Goal: Find specific page/section: Find specific page/section

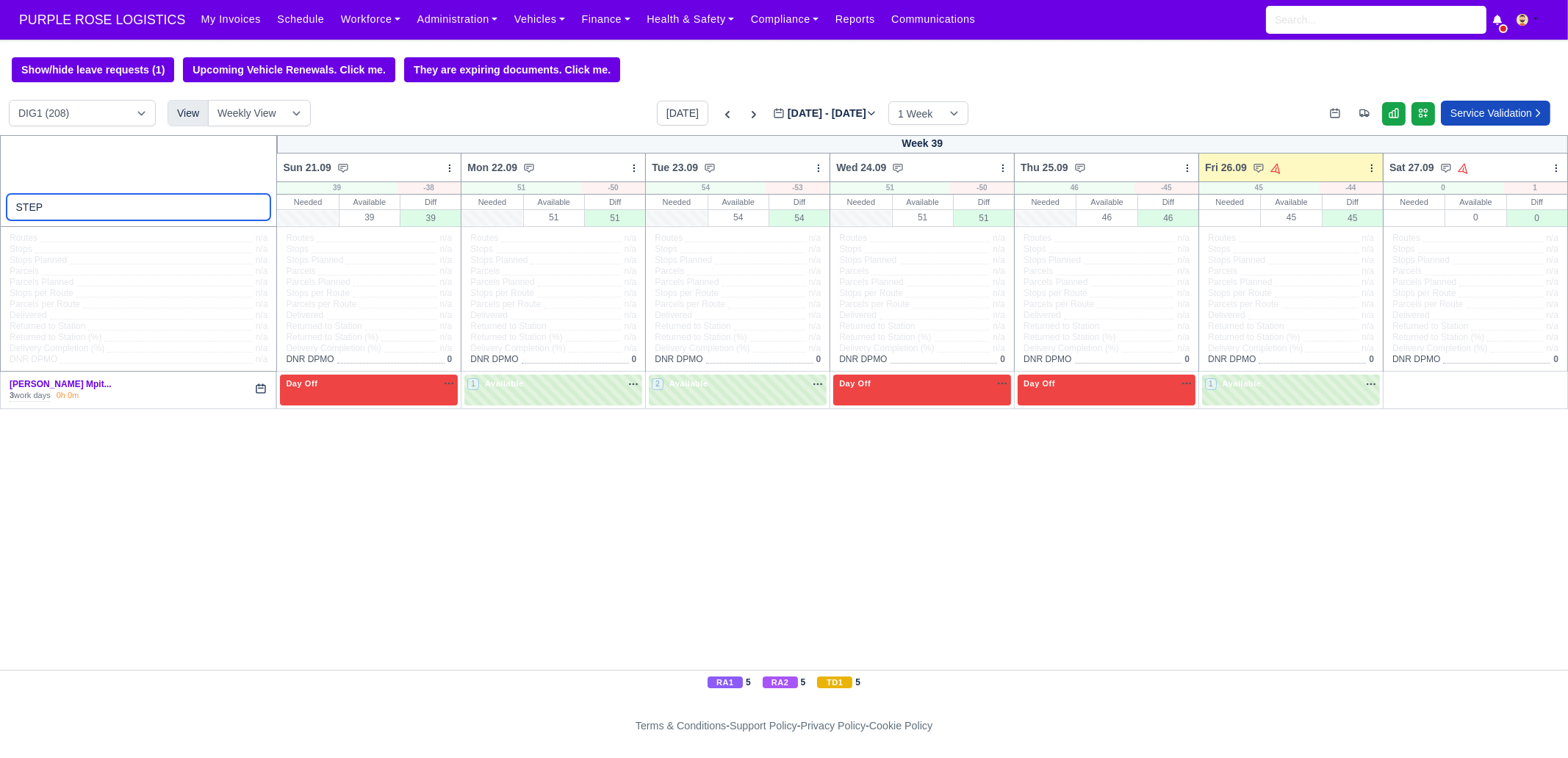
click at [136, 198] on input "STEP" at bounding box center [138, 207] width 265 height 26
paste input "[PERSON_NAME]"
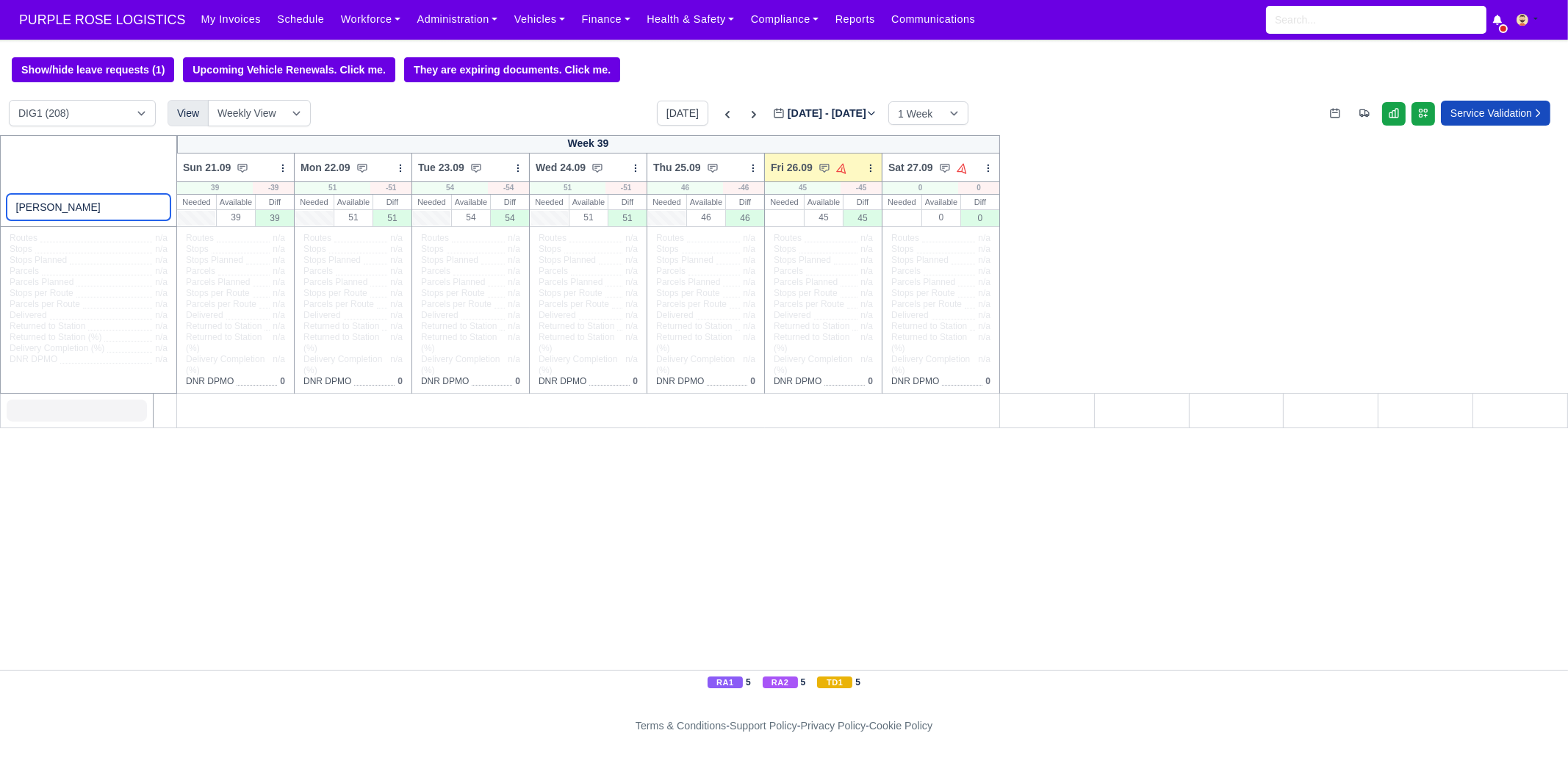
type input "[PERSON_NAME]"
drag, startPoint x: 158, startPoint y: 209, endPoint x: 158, endPoint y: 186, distance: 23.0
click at [158, 209] on input "[PERSON_NAME]" at bounding box center [89, 207] width 164 height 26
click at [426, 17] on link "Administration" at bounding box center [456, 20] width 97 height 29
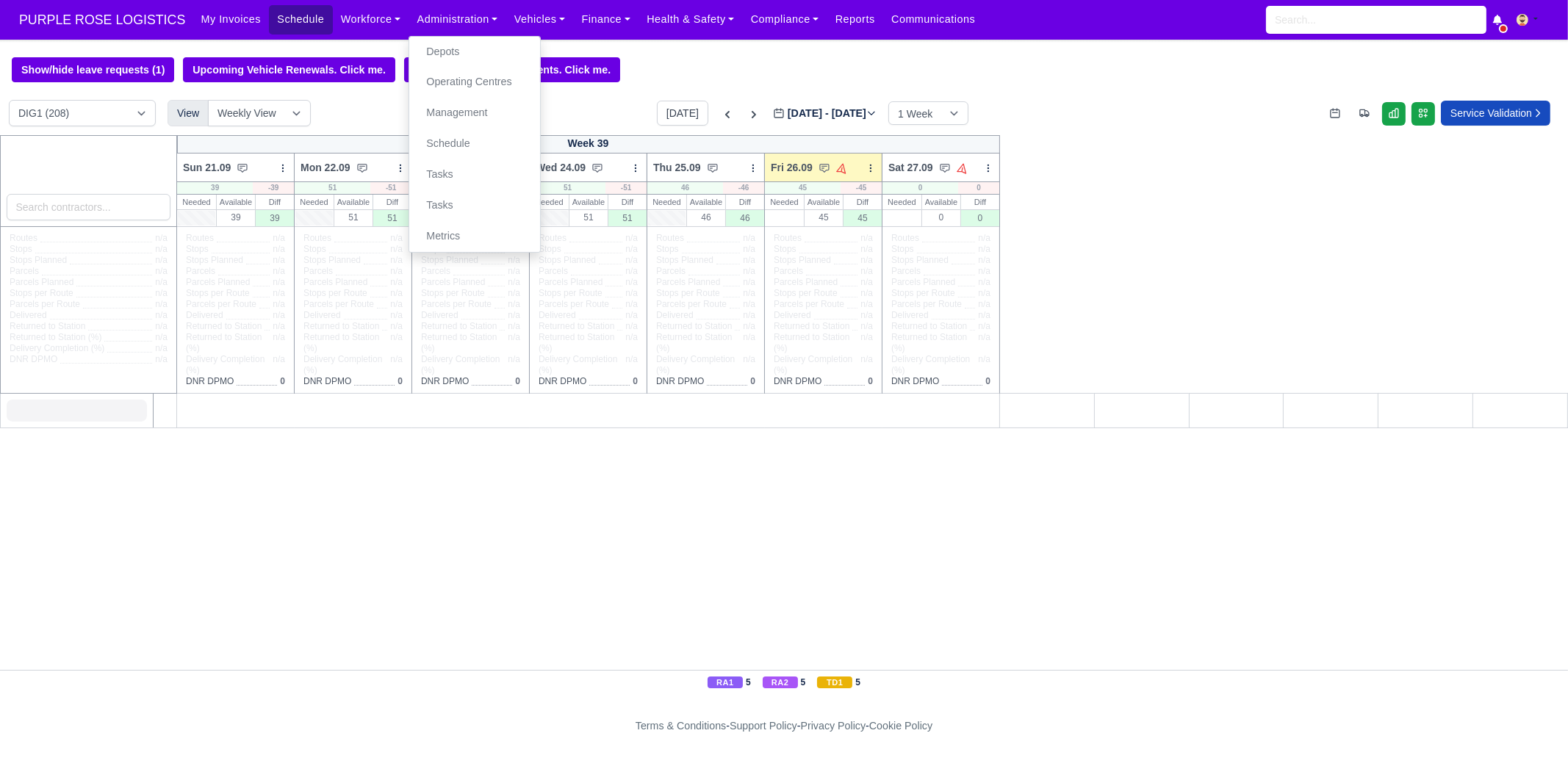
drag, startPoint x: 318, startPoint y: 16, endPoint x: 268, endPoint y: 21, distance: 50.2
click at [333, 16] on link "Workforce" at bounding box center [371, 20] width 77 height 29
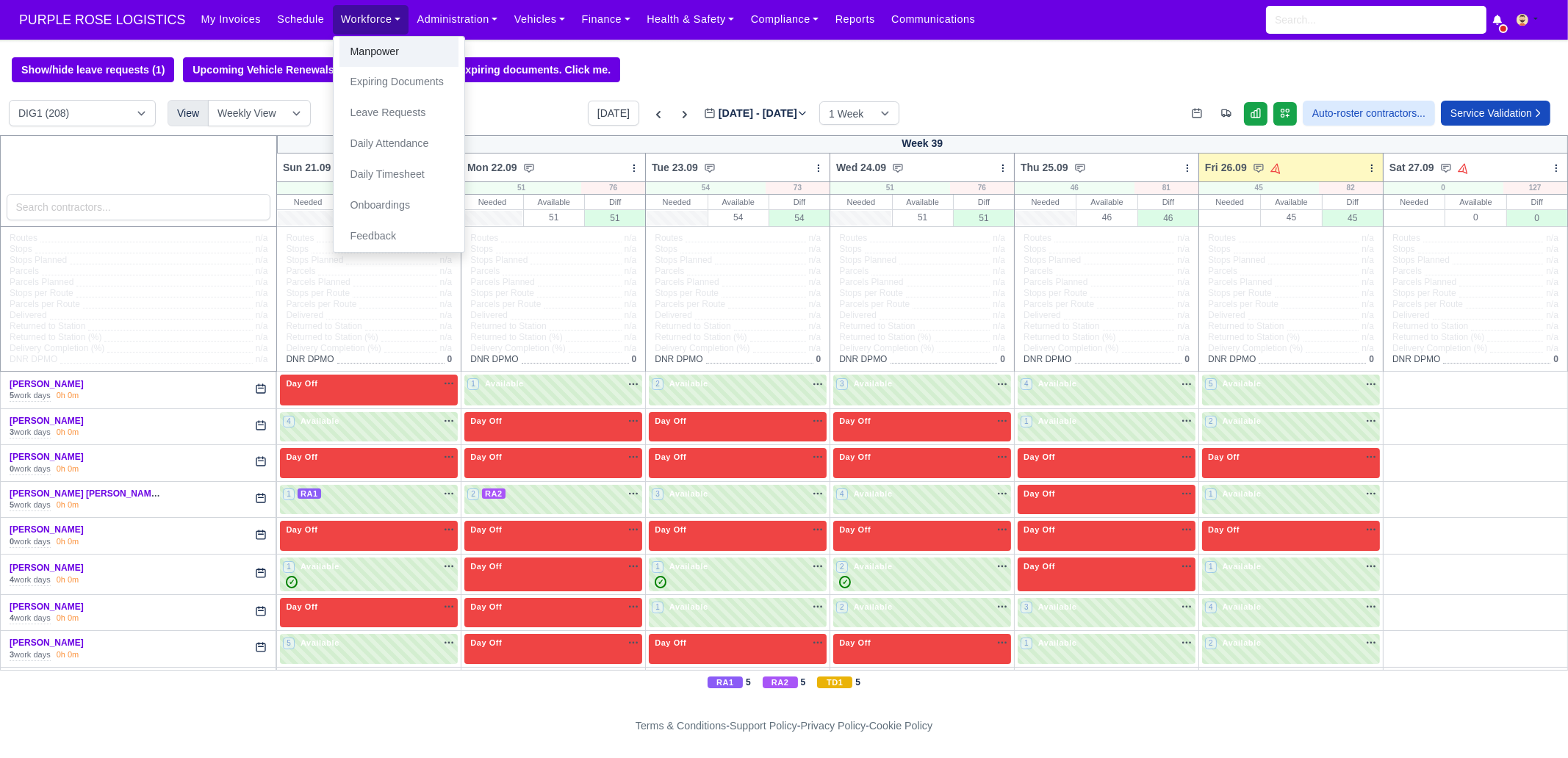
click at [340, 51] on link "Manpower" at bounding box center [399, 52] width 119 height 31
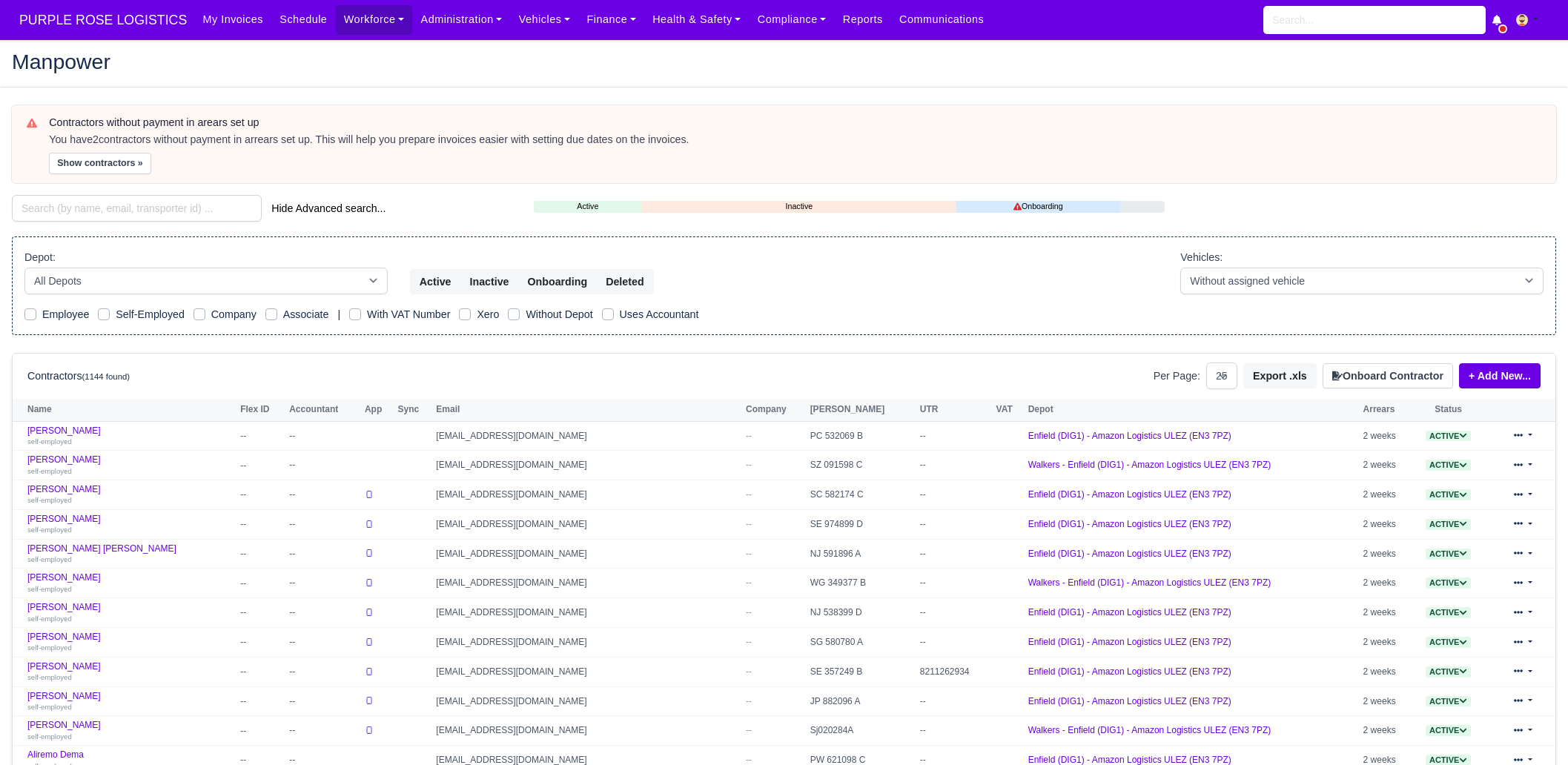
select select "25"
click at [152, 195] on input "search" at bounding box center [137, 208] width 250 height 26
paste input "[PERSON_NAME]"
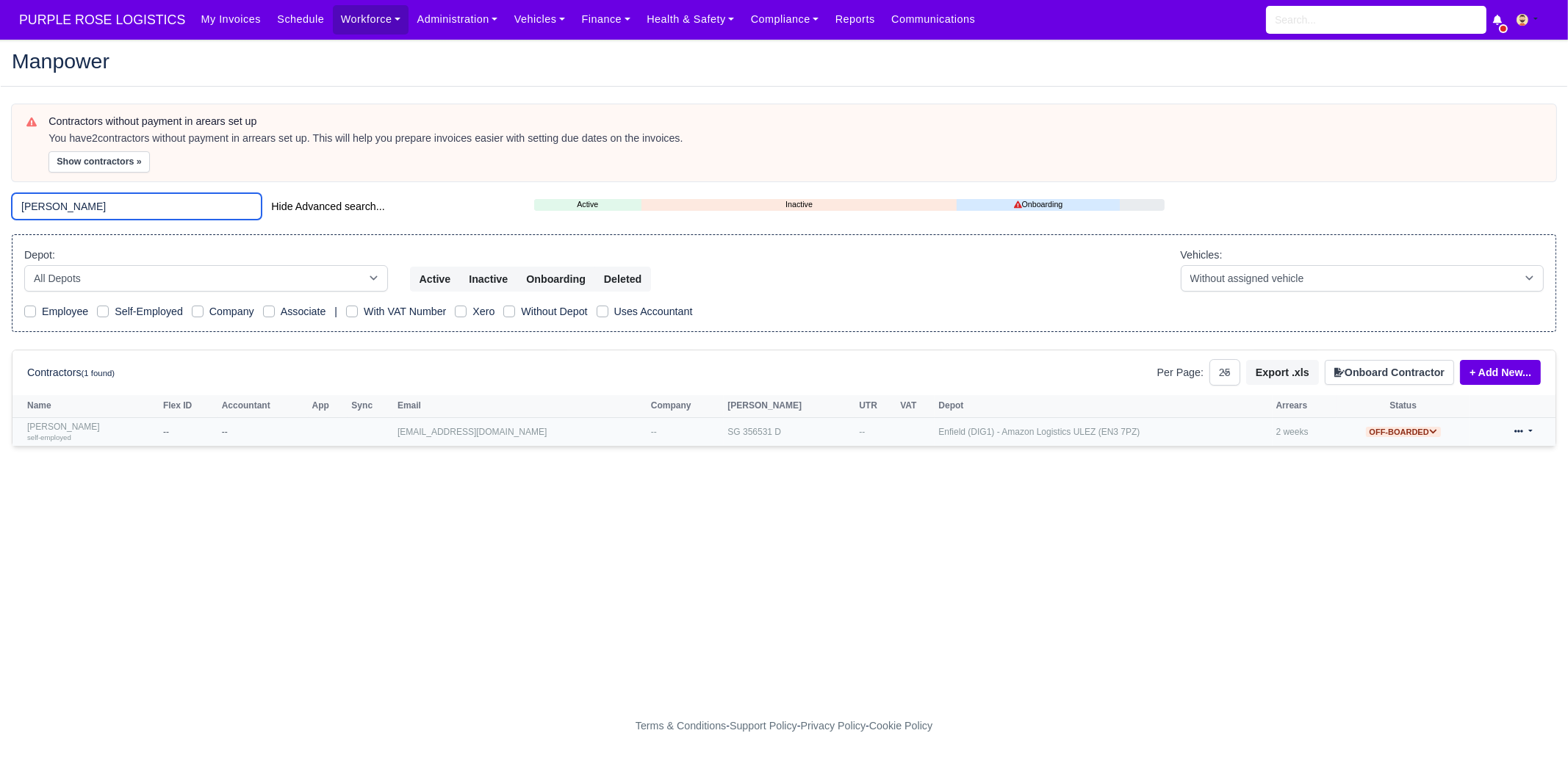
type input "[PERSON_NAME]"
click at [92, 437] on div "self-employed" at bounding box center [91, 436] width 128 height 10
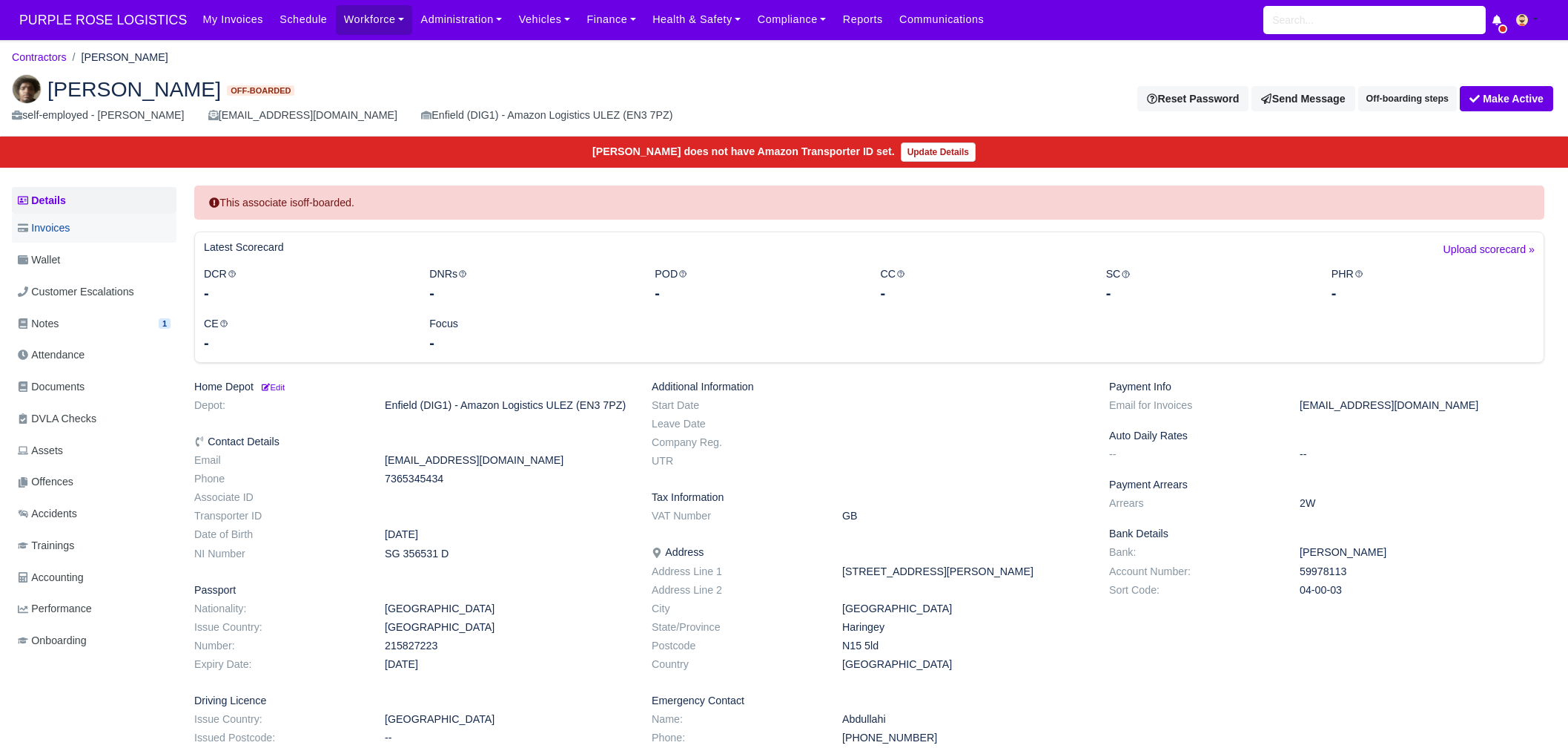
click at [71, 216] on link "Invoices" at bounding box center [94, 228] width 164 height 29
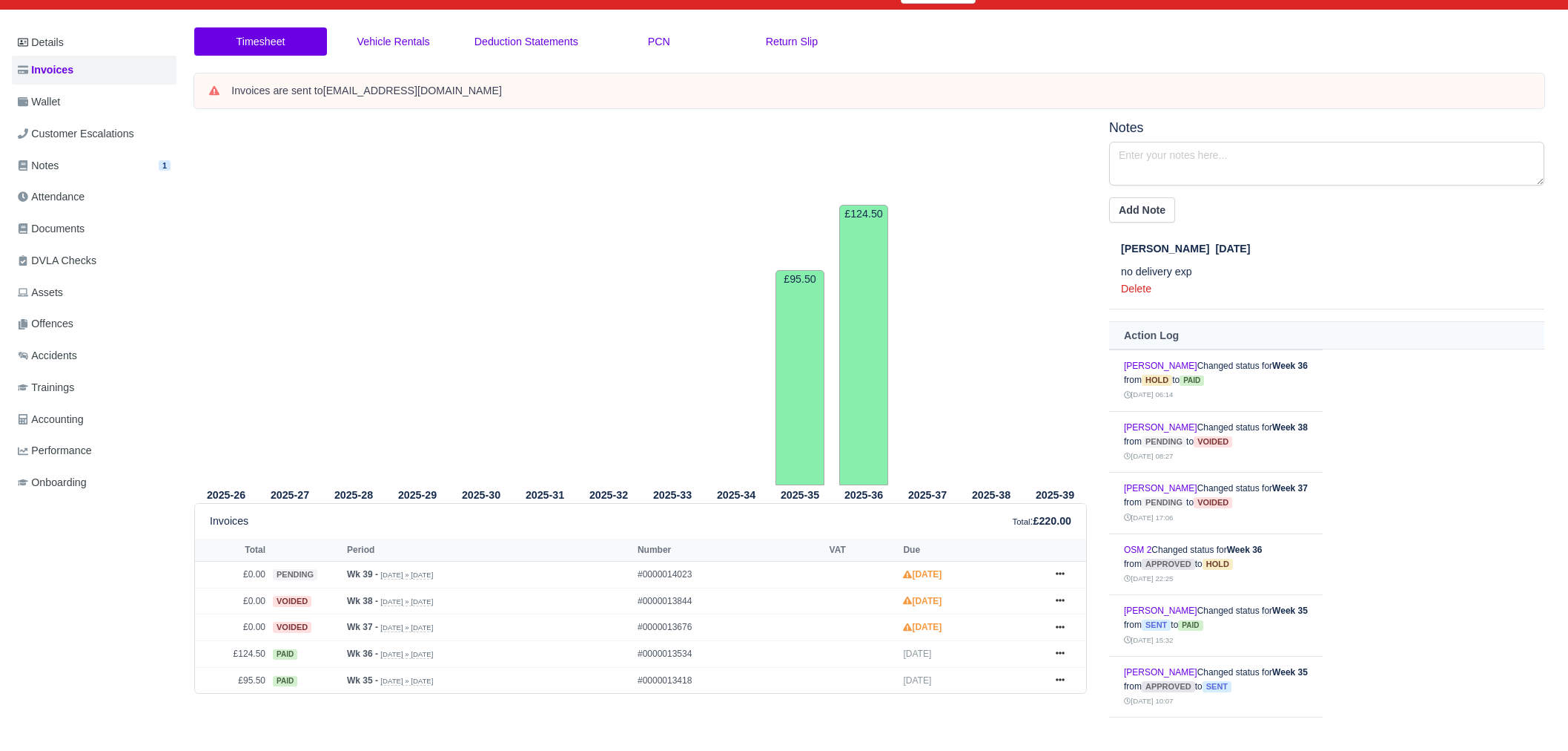
scroll to position [198, 0]
